Goal: Task Accomplishment & Management: Manage account settings

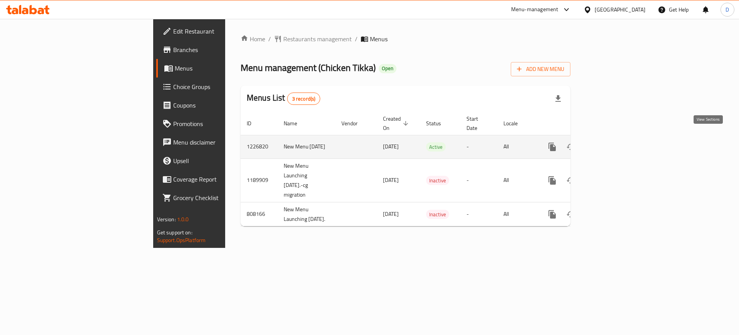
click at [611, 143] on icon "enhanced table" at bounding box center [608, 146] width 7 height 7
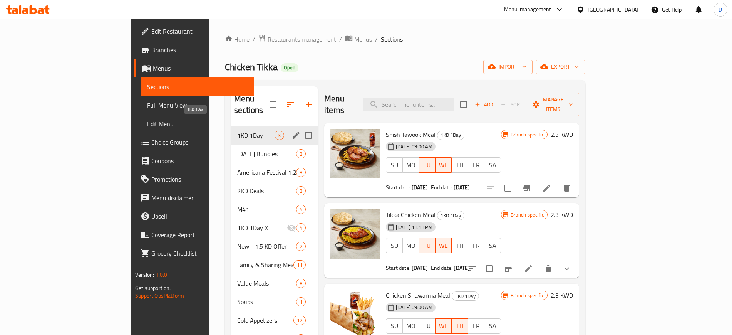
click at [237, 131] on span "1KD 1Day" at bounding box center [255, 135] width 37 height 9
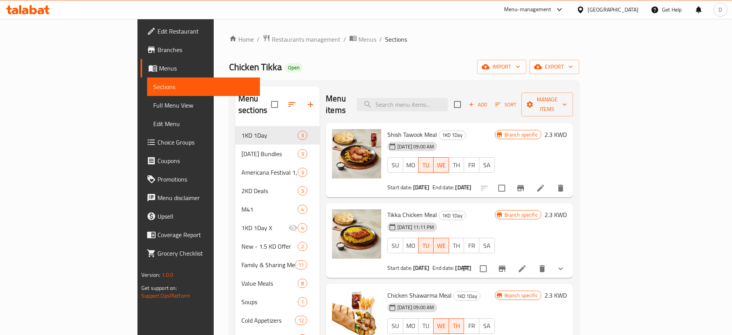
click at [525, 183] on icon "Branch-specific-item" at bounding box center [520, 187] width 9 height 9
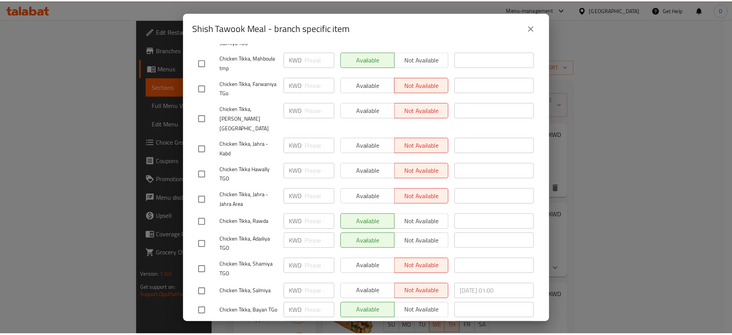
scroll to position [253, 0]
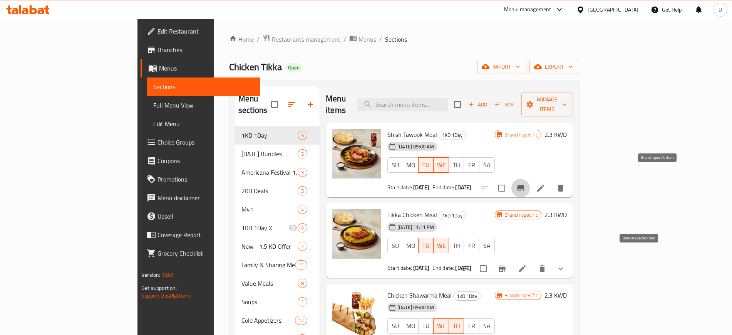
click at [506, 265] on icon "Branch-specific-item" at bounding box center [502, 268] width 7 height 6
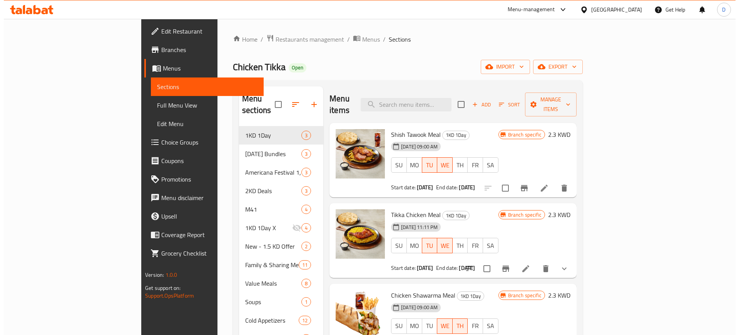
scroll to position [174, 0]
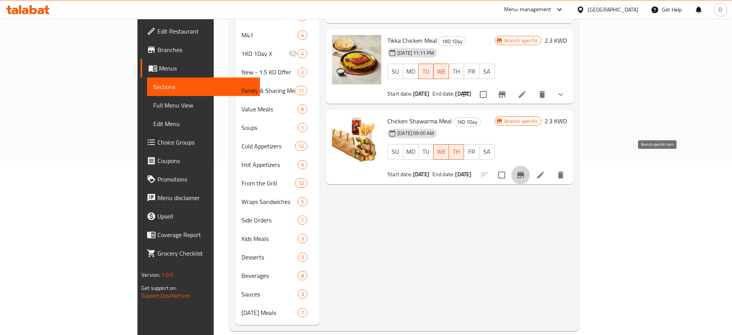
click at [525, 170] on icon "Branch-specific-item" at bounding box center [520, 174] width 9 height 9
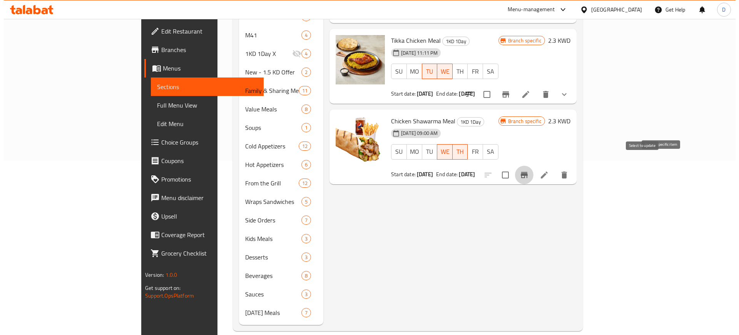
scroll to position [126, 0]
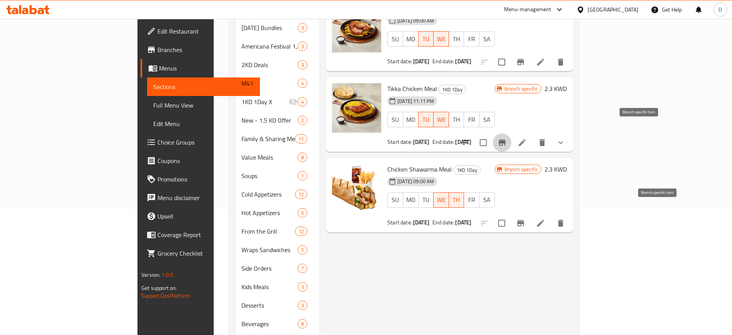
click at [507, 138] on icon "Branch-specific-item" at bounding box center [501, 142] width 9 height 9
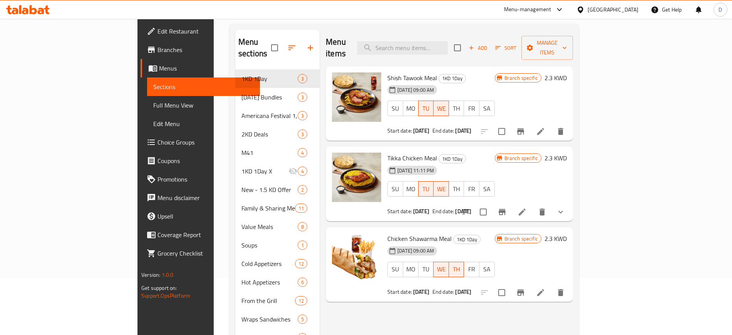
scroll to position [0, 0]
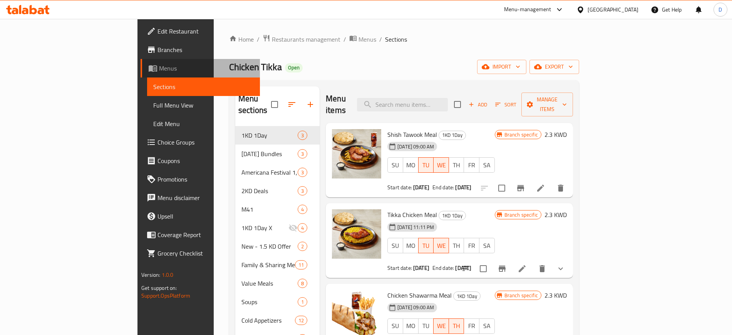
click at [159, 66] on span "Menus" at bounding box center [206, 68] width 94 height 9
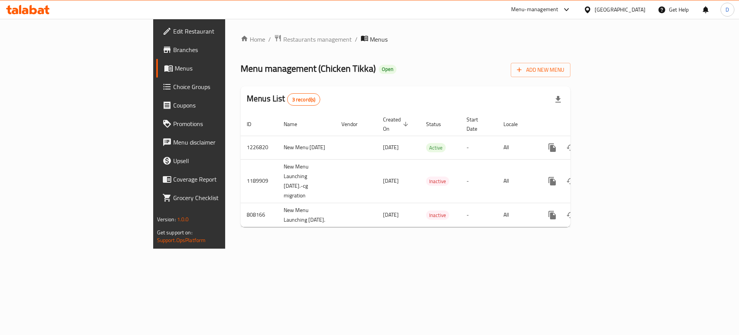
click at [173, 91] on span "Choice Groups" at bounding box center [221, 86] width 97 height 9
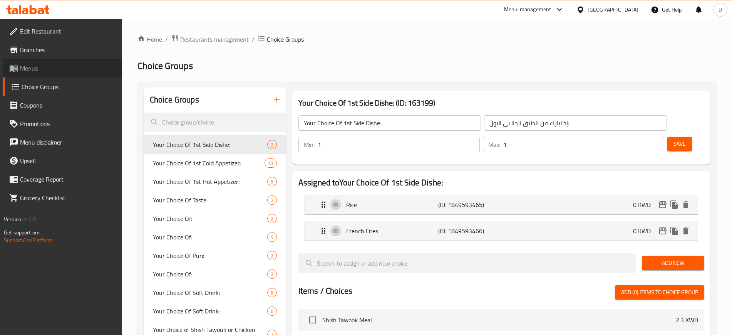
click at [32, 71] on span "Menus" at bounding box center [68, 68] width 96 height 9
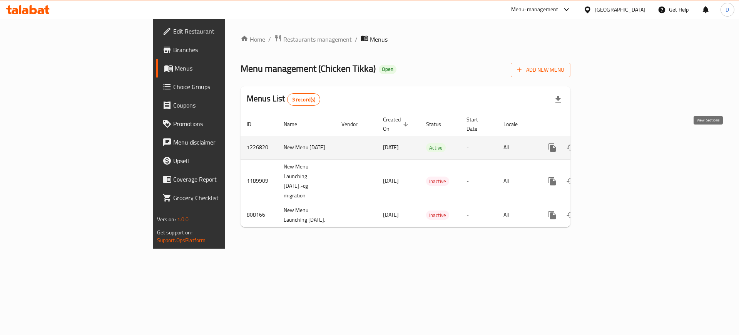
click at [613, 143] on icon "enhanced table" at bounding box center [607, 147] width 9 height 9
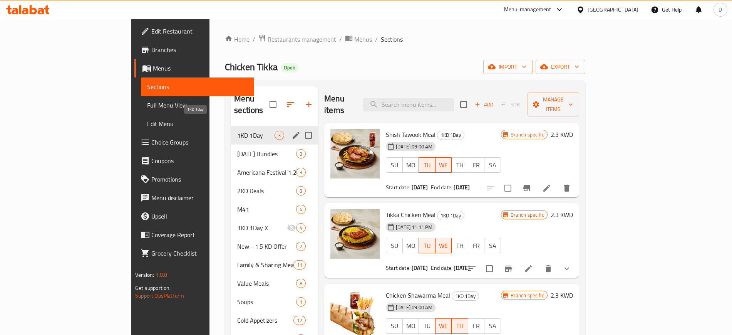
click at [237, 131] on span "1KD 1Day" at bounding box center [255, 135] width 37 height 9
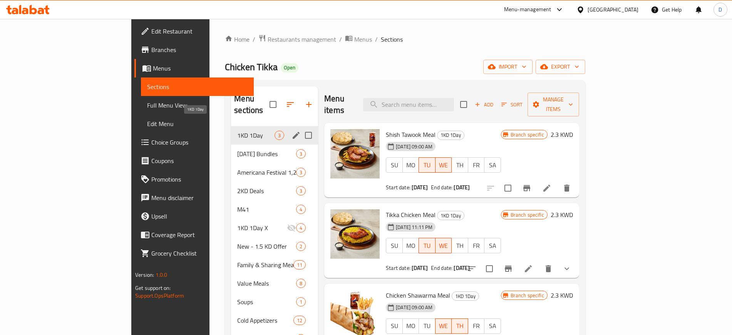
click at [237, 131] on span "1KD 1Day" at bounding box center [255, 135] width 37 height 9
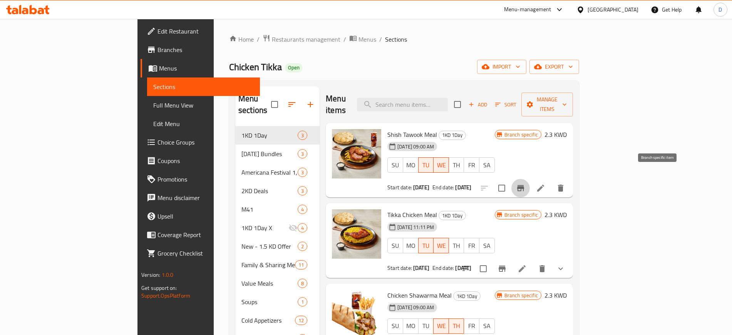
click at [525, 183] on icon "Branch-specific-item" at bounding box center [520, 187] width 9 height 9
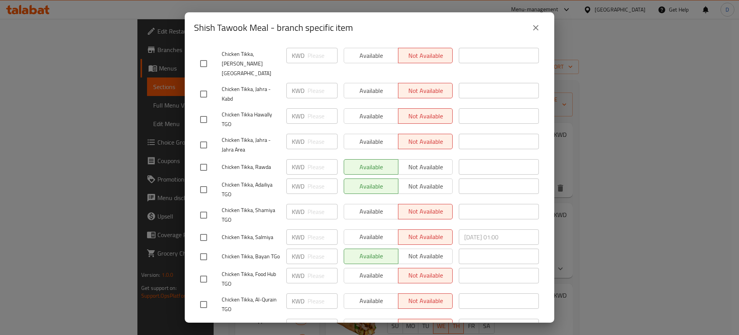
scroll to position [253, 0]
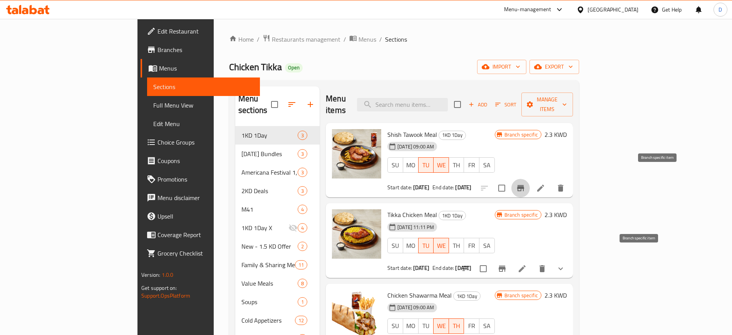
click at [507, 264] on icon "Branch-specific-item" at bounding box center [501, 268] width 9 height 9
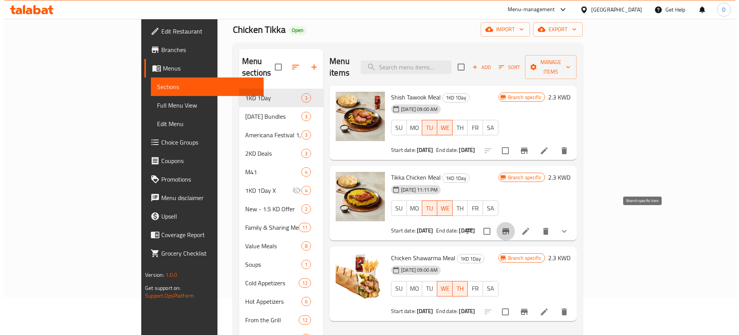
scroll to position [144, 0]
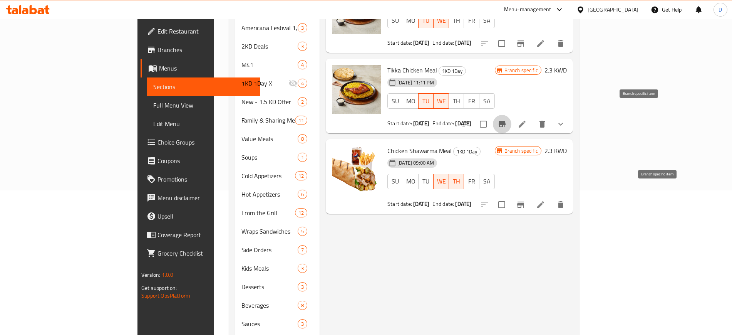
click at [530, 197] on button "Branch-specific-item" at bounding box center [520, 204] width 18 height 18
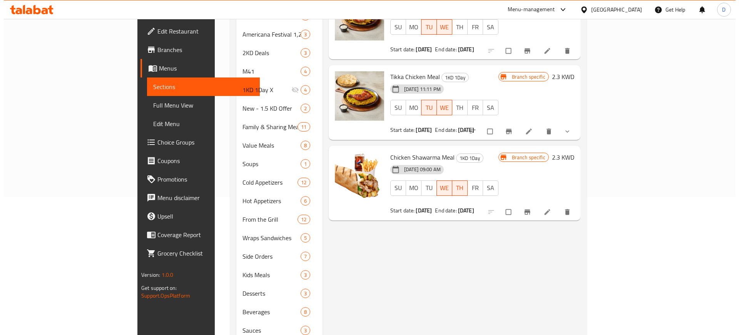
scroll to position [174, 0]
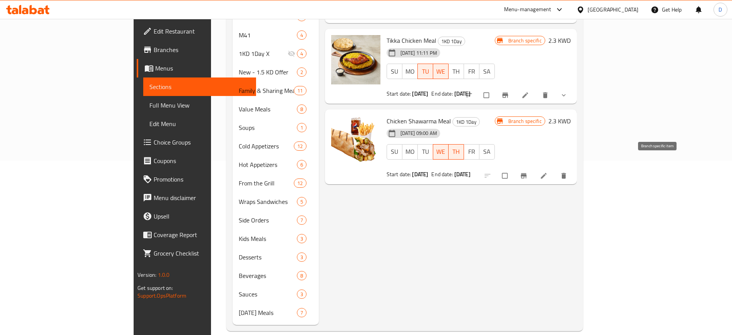
click at [526, 173] on icon "Branch-specific-item" at bounding box center [524, 175] width 6 height 5
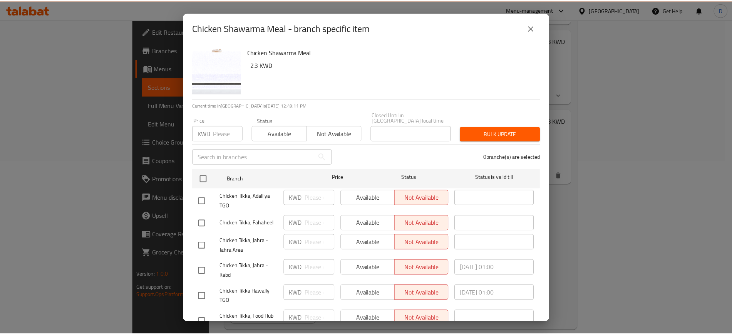
scroll to position [253, 0]
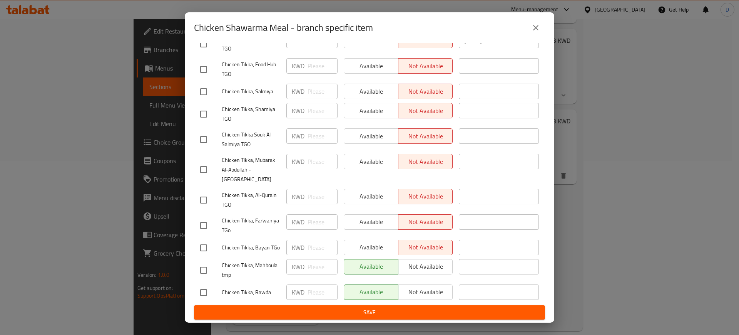
click at [540, 29] on icon "close" at bounding box center [535, 27] width 9 height 9
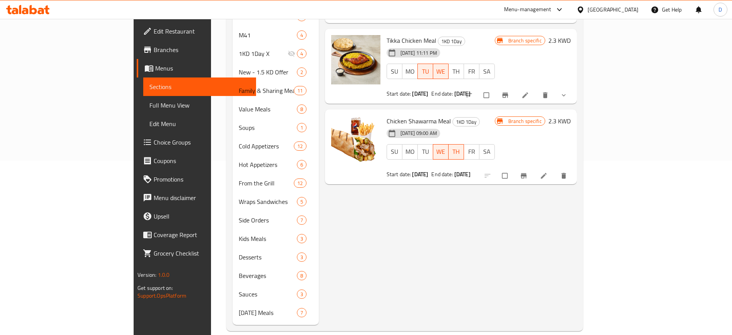
drag, startPoint x: 40, startPoint y: 102, endPoint x: 50, endPoint y: 87, distance: 17.5
click at [149, 102] on span "Full Menu View" at bounding box center [199, 104] width 100 height 9
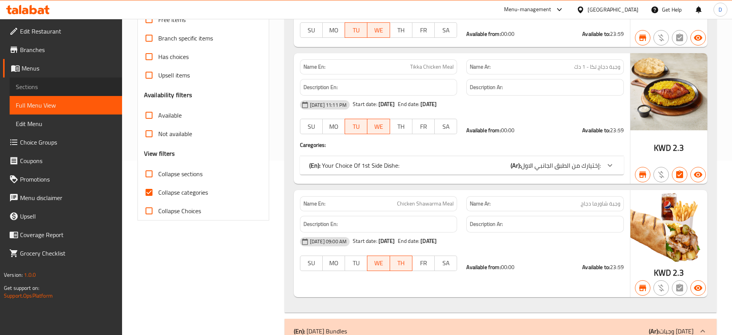
click at [50, 87] on span "Sections" at bounding box center [66, 86] width 100 height 9
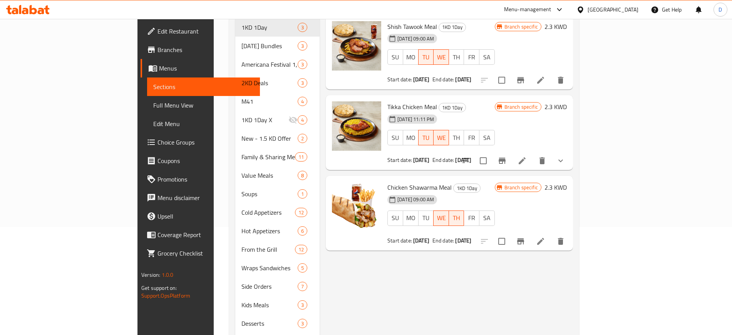
click at [41, 12] on icon at bounding box center [28, 9] width 44 height 9
